Goal: Contribute content

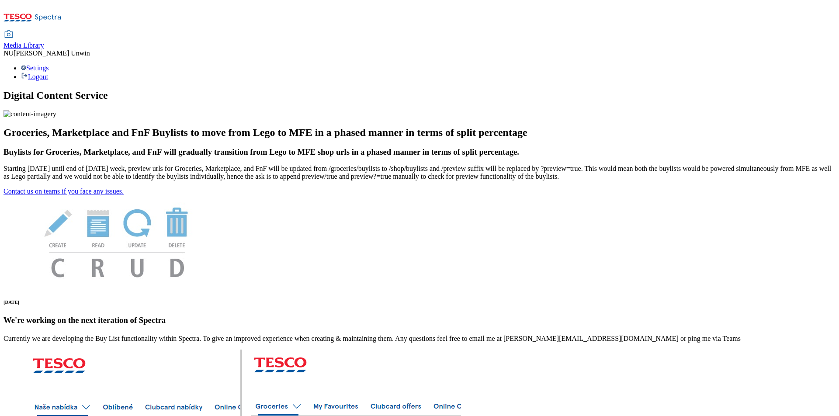
click at [44, 41] on span "Media Library" at bounding box center [23, 44] width 41 height 7
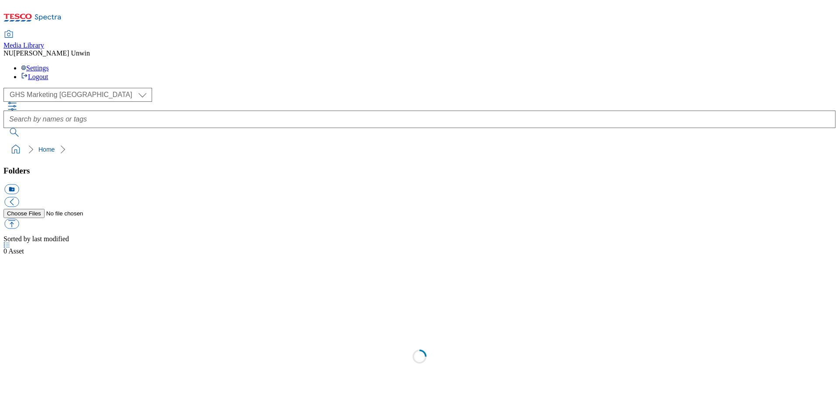
select select "flare-ghs-mktg"
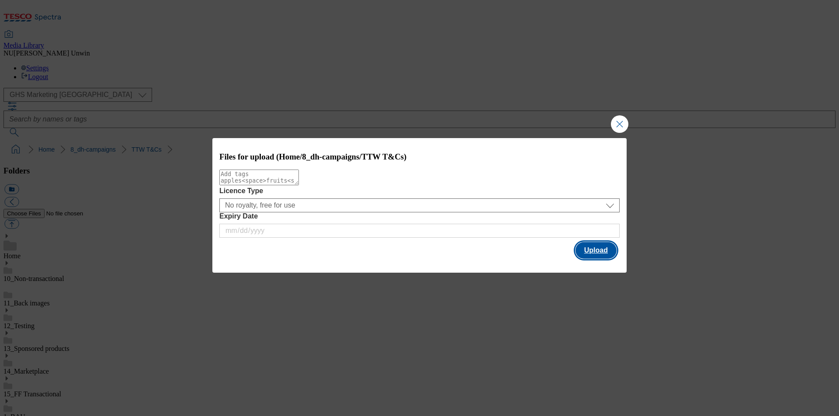
click at [599, 257] on button "Upload" at bounding box center [595, 250] width 41 height 17
